Goal: Transaction & Acquisition: Purchase product/service

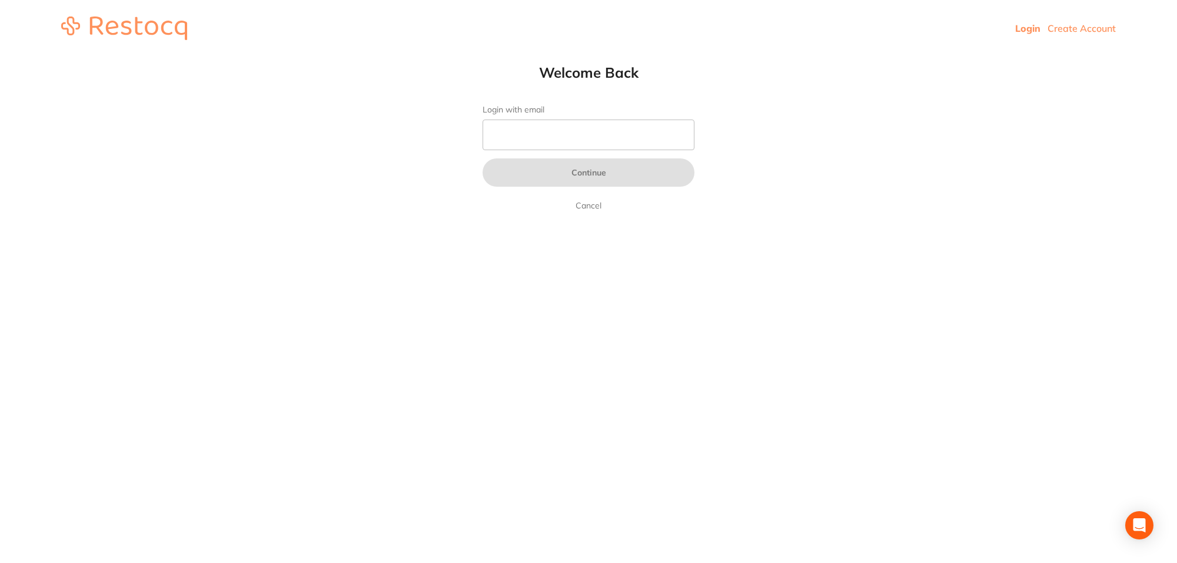
drag, startPoint x: 610, startPoint y: 118, endPoint x: 606, endPoint y: 125, distance: 7.9
click at [608, 121] on form "Login with email Continue Cancel" at bounding box center [589, 159] width 212 height 108
click at [607, 134] on input "Login with email" at bounding box center [589, 134] width 212 height 31
type input "[EMAIL_ADDRESS][DOMAIN_NAME]"
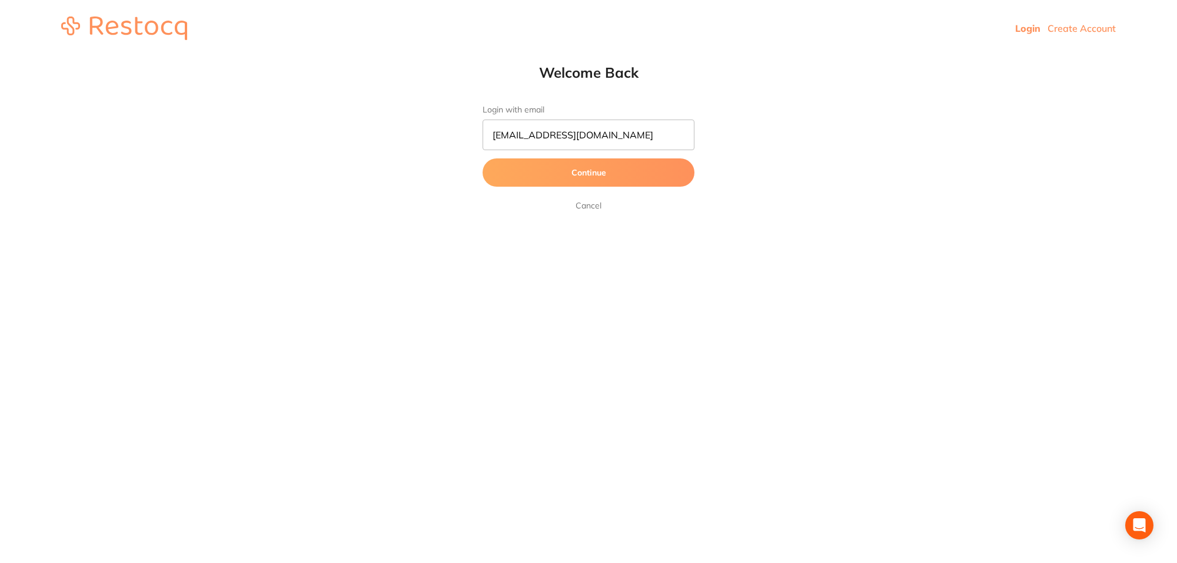
click at [584, 180] on button "Continue" at bounding box center [589, 172] width 212 height 28
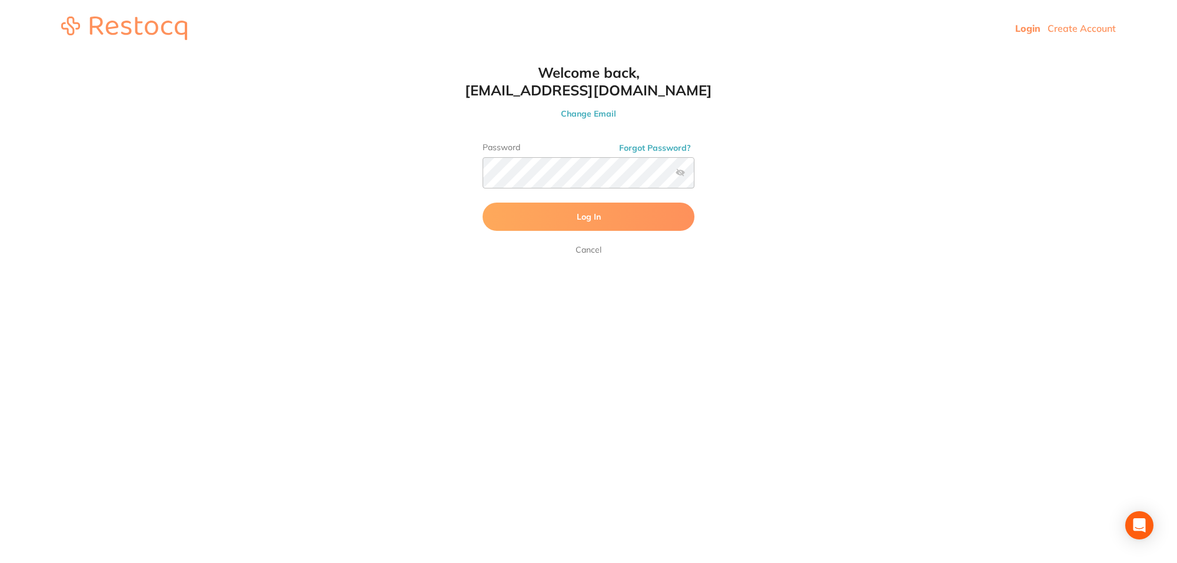
click at [592, 227] on button "Log In" at bounding box center [589, 216] width 212 height 28
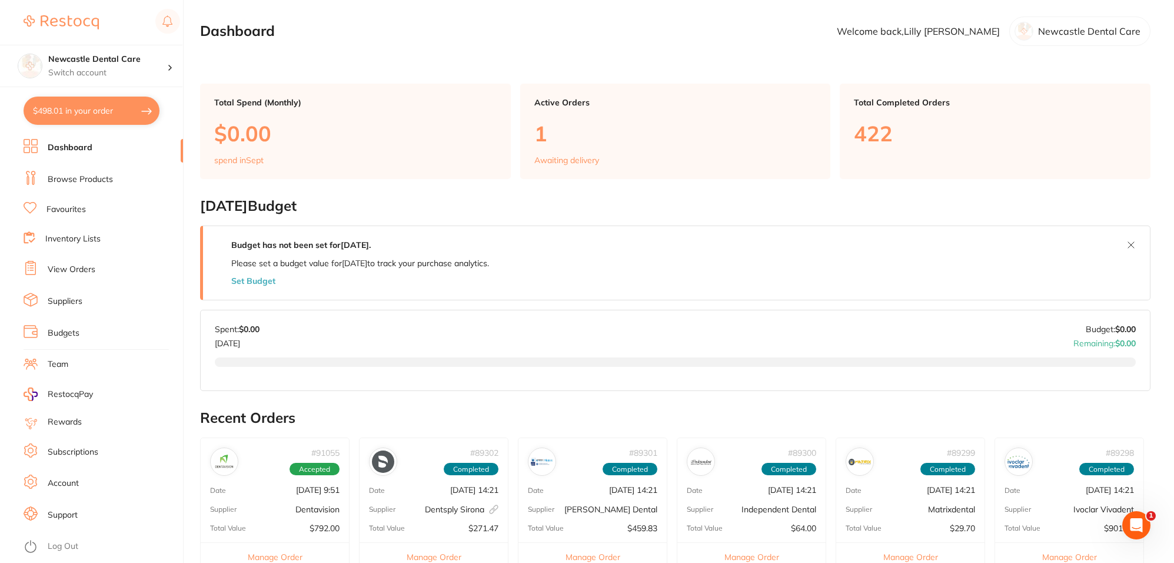
click at [92, 112] on button "$498.01 in your order" at bounding box center [92, 111] width 136 height 28
checkbox input "true"
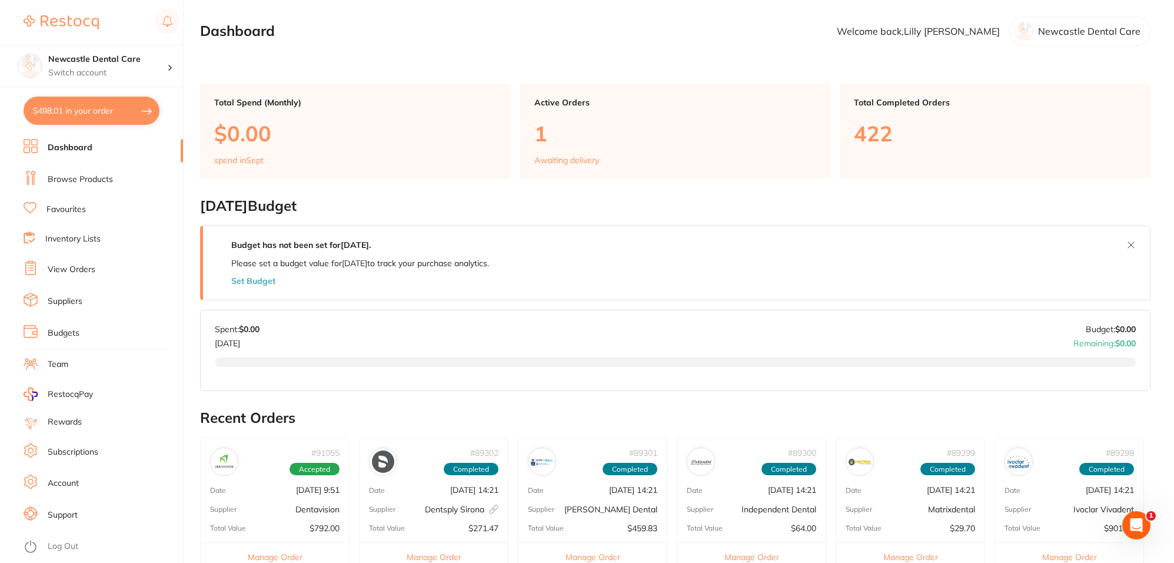
checkbox input "true"
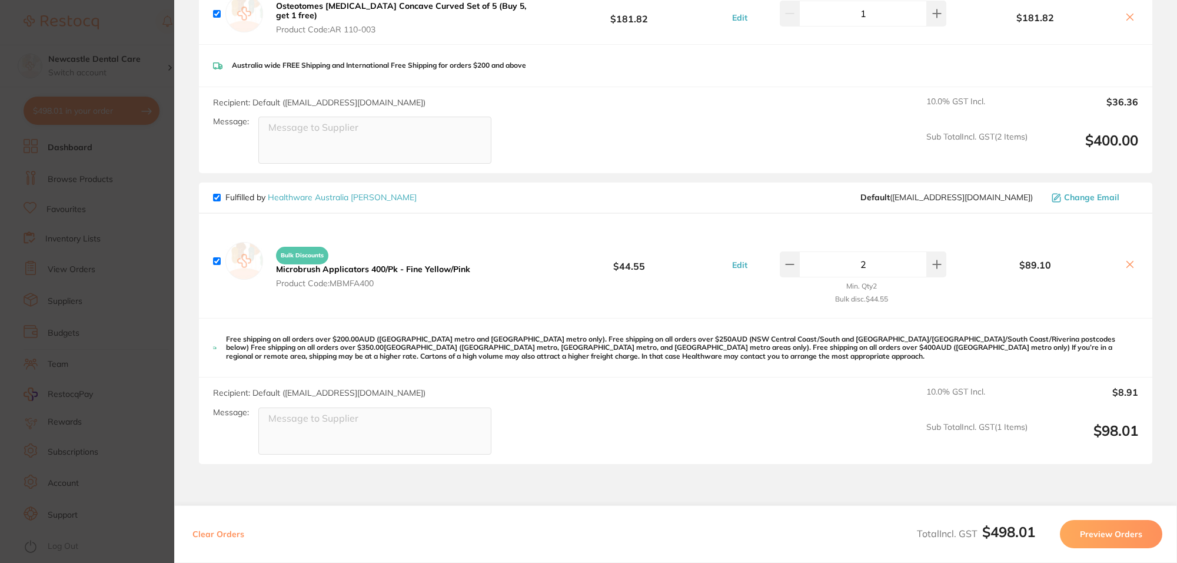
scroll to position [294, 0]
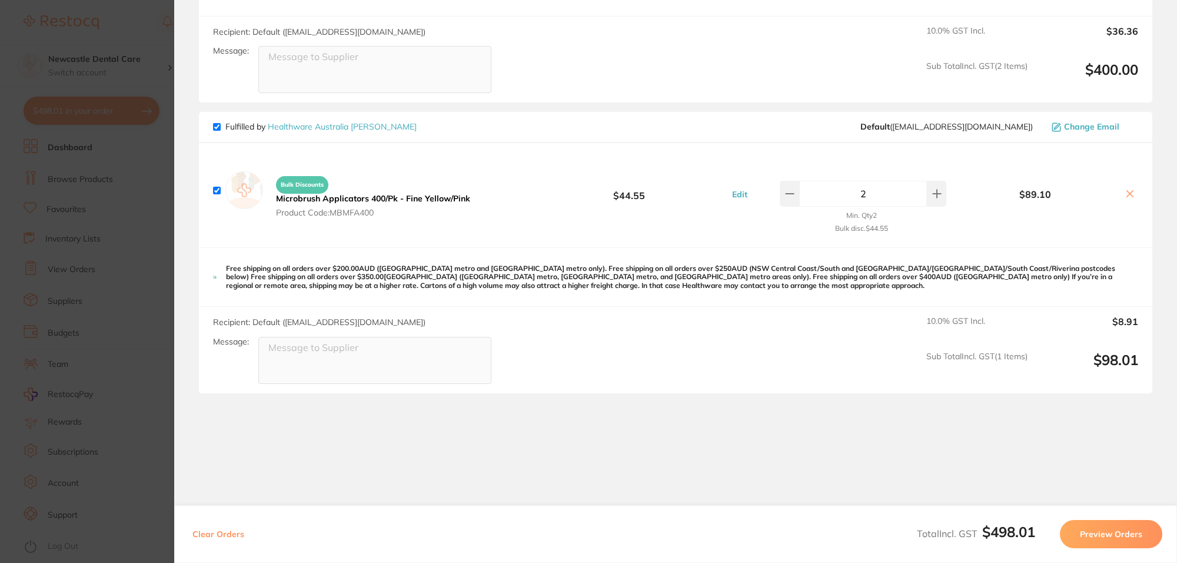
click at [145, 285] on section "Update RRP Set your pre negotiated price for this item. Item Agreed RRP (excl. …" at bounding box center [588, 281] width 1177 height 563
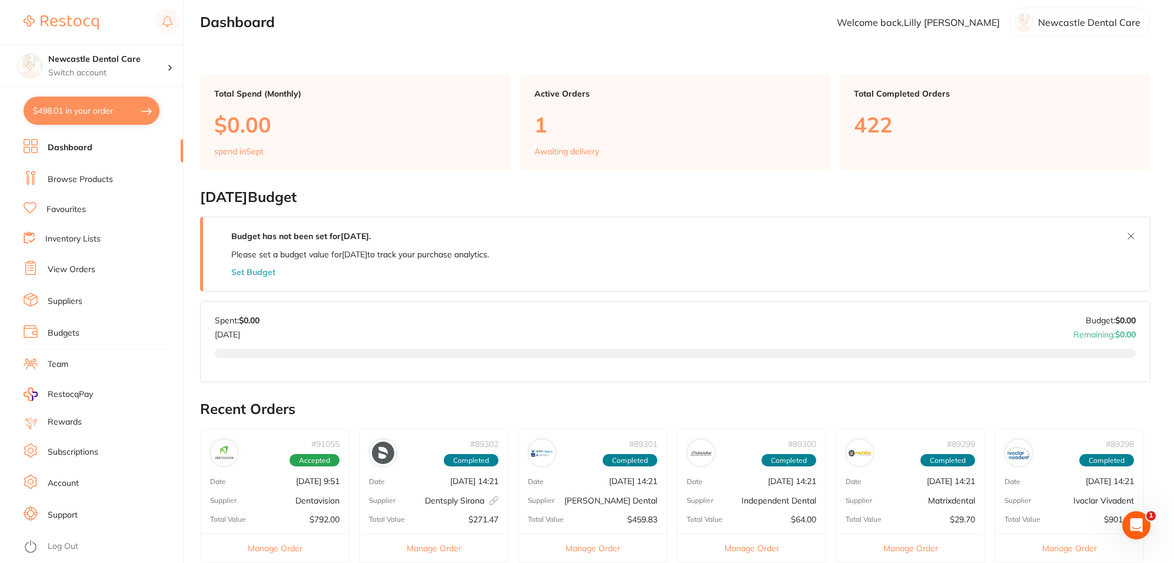
scroll to position [0, 0]
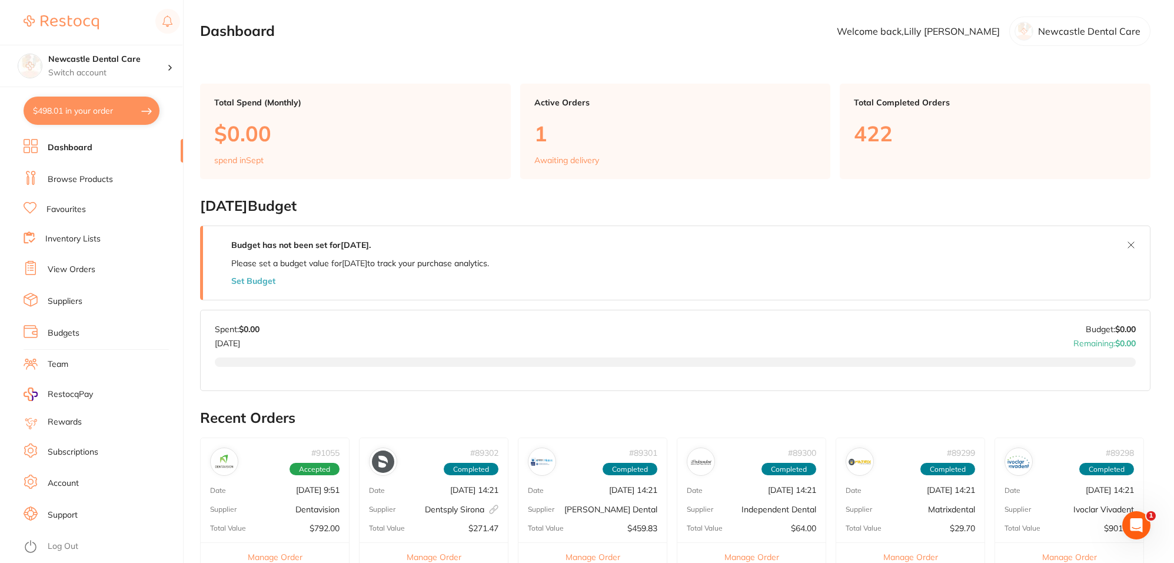
click at [86, 218] on ul "Dashboard Browse Products Favourites Inventory Lists View Orders Suppliers Budg…" at bounding box center [104, 351] width 160 height 424
click at [60, 209] on link "Favourites" at bounding box center [65, 210] width 39 height 12
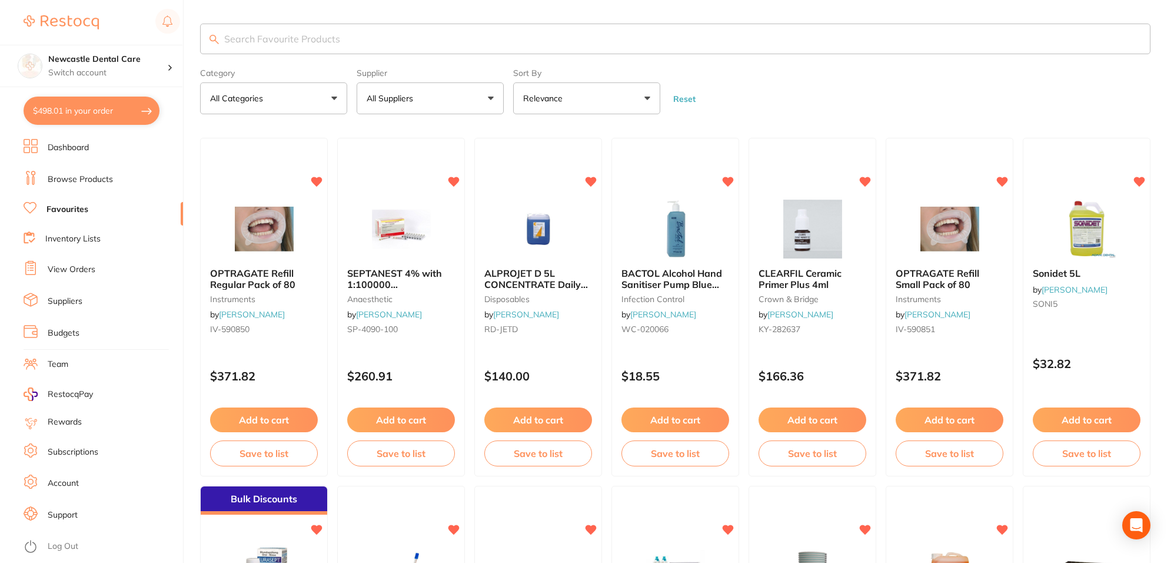
click at [277, 39] on input "search" at bounding box center [675, 39] width 951 height 31
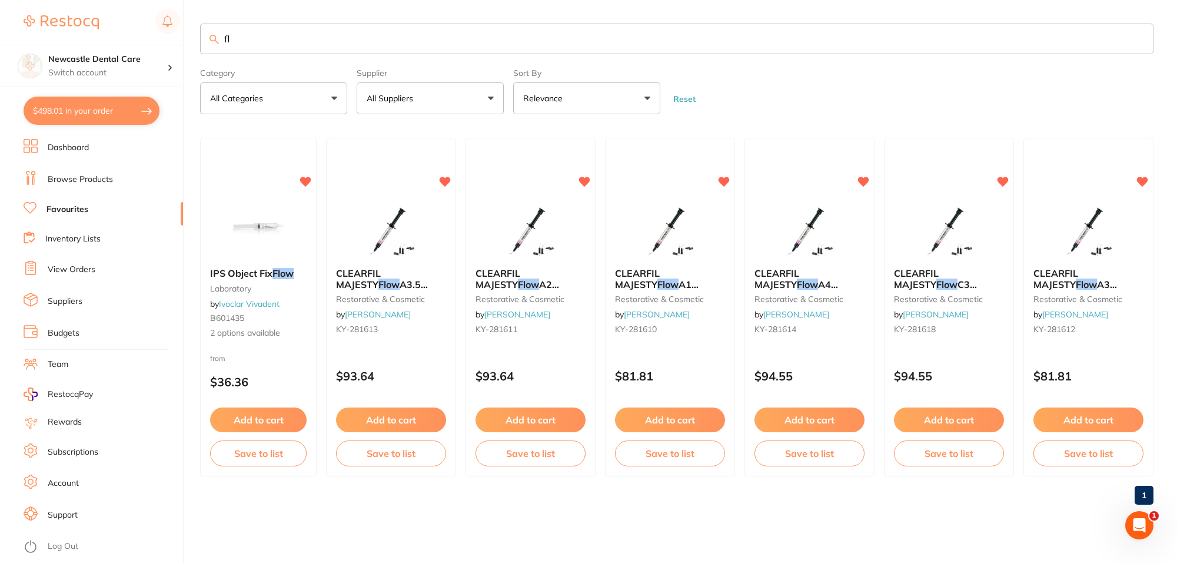
type input "f"
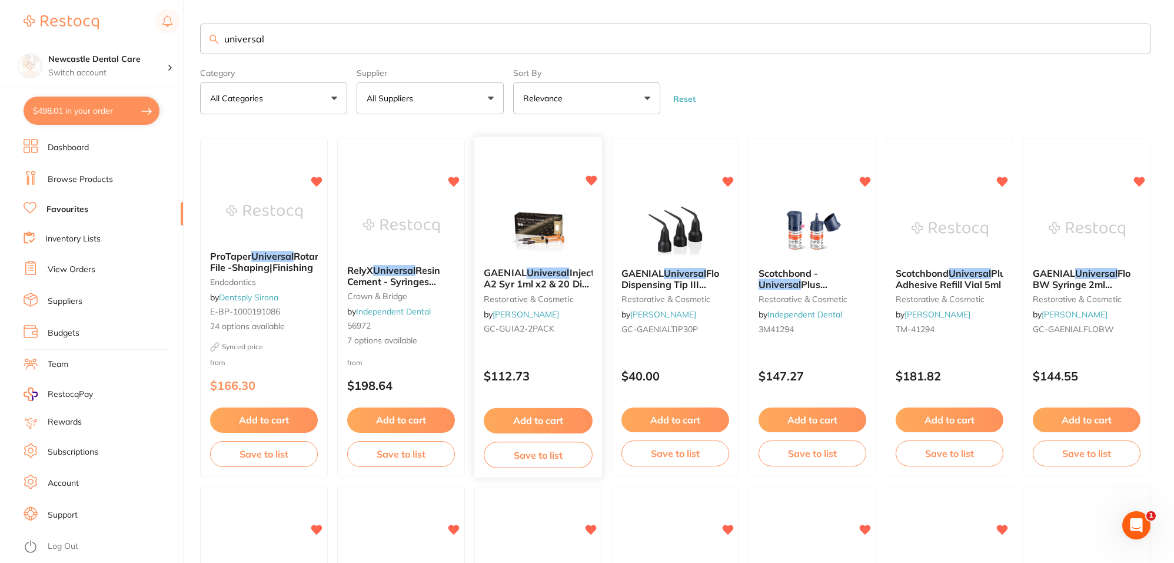
type input "universal"
click at [556, 240] on img at bounding box center [538, 228] width 77 height 59
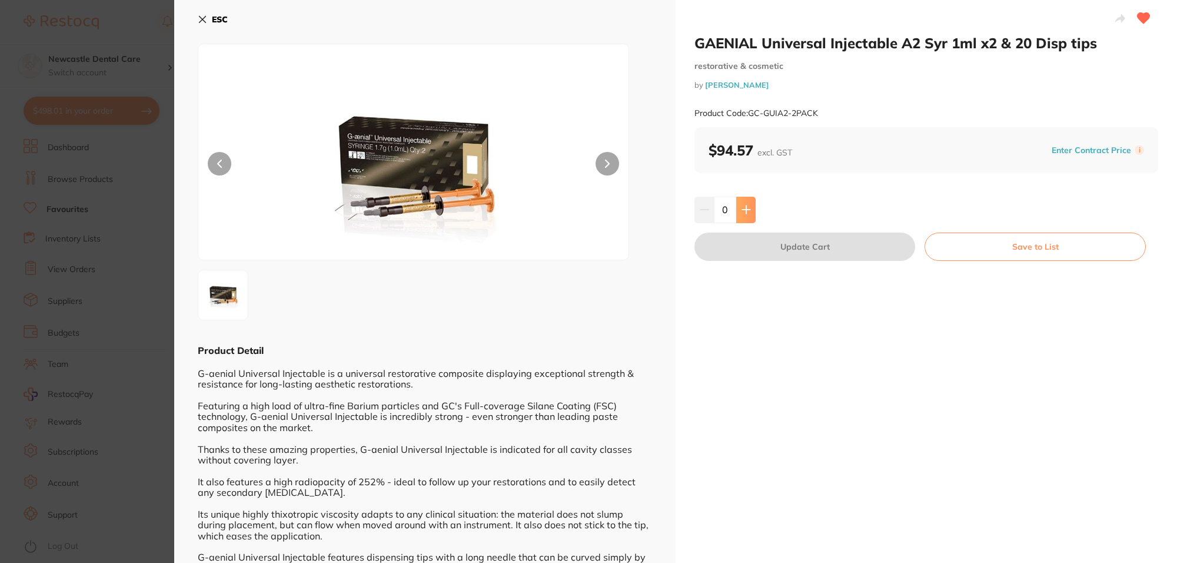
click at [751, 210] on button at bounding box center [745, 210] width 19 height 26
type input "1"
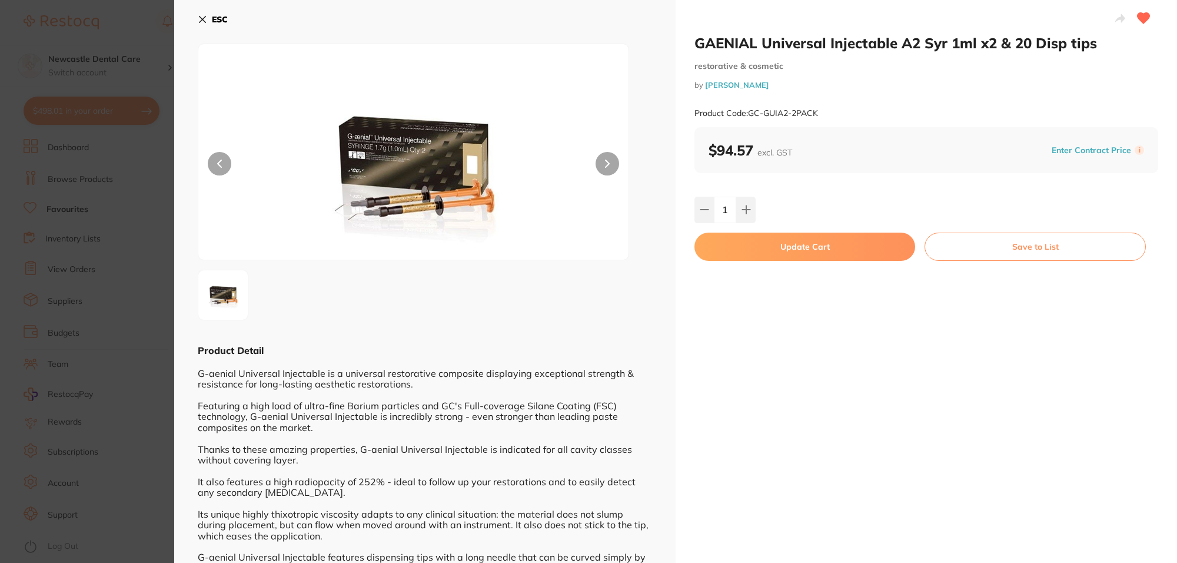
click at [785, 248] on button "Update Cart" at bounding box center [805, 246] width 221 height 28
checkbox input "false"
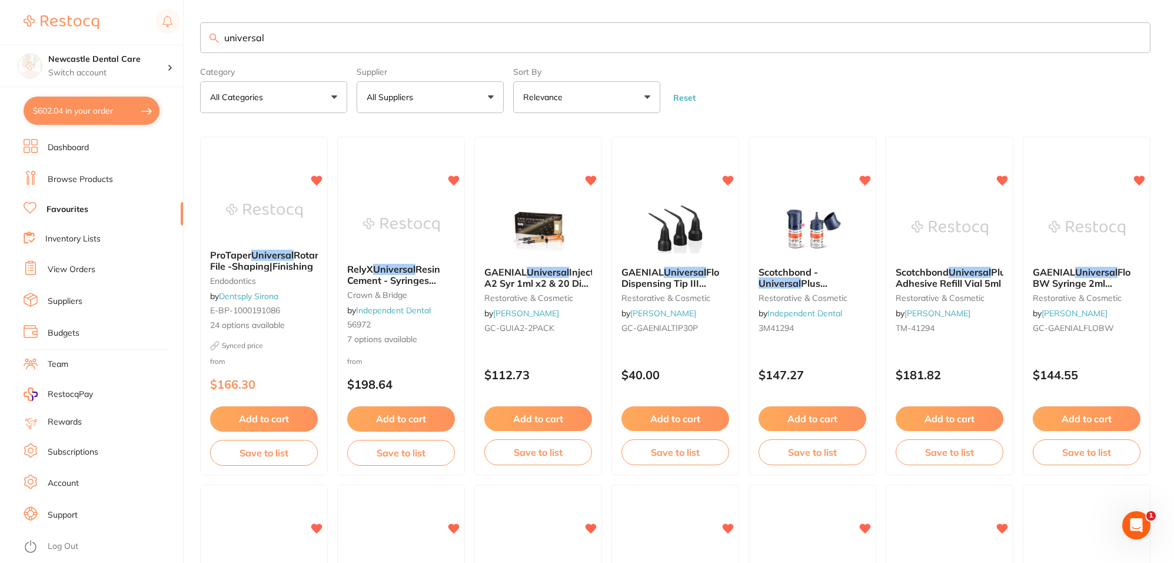
drag, startPoint x: 313, startPoint y: 43, endPoint x: 189, endPoint y: 21, distance: 125.5
click at [189, 21] on div "$602.04 Newcastle Dental Care Switch account Newcastle Dental Care $602.04 in y…" at bounding box center [587, 280] width 1174 height 563
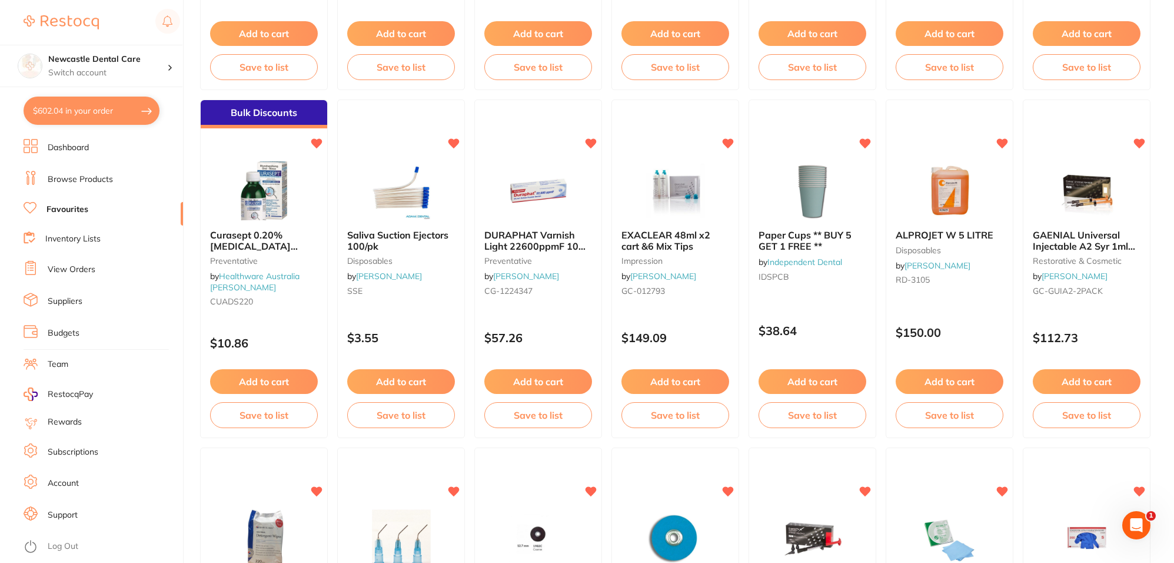
scroll to position [148, 0]
